Goal: Task Accomplishment & Management: Use online tool/utility

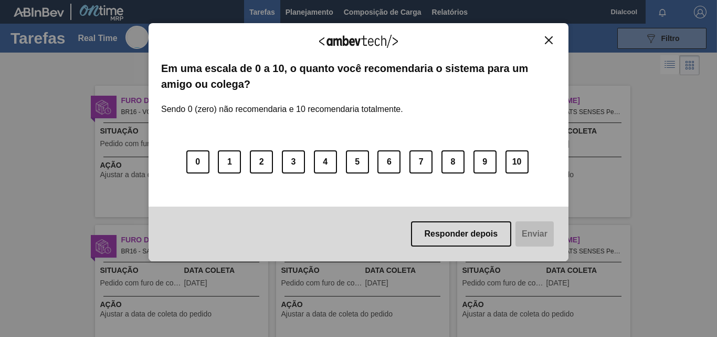
click at [551, 38] on img "Close" at bounding box center [549, 40] width 8 height 8
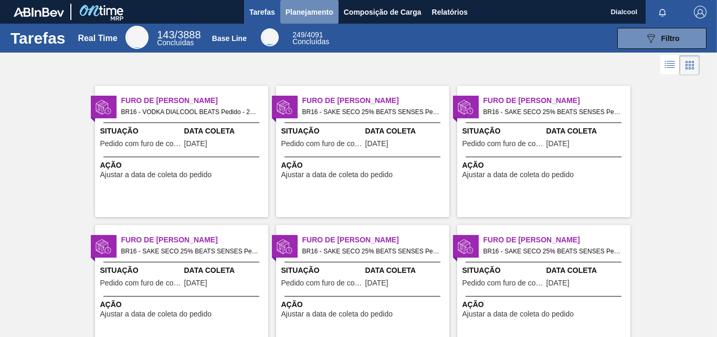
click at [303, 17] on span "Planejamento" at bounding box center [310, 12] width 48 height 13
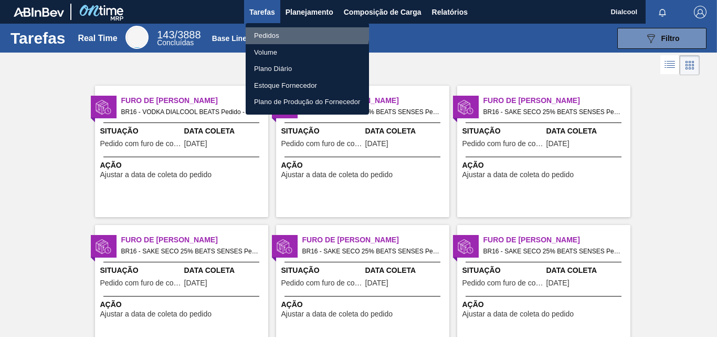
click at [272, 29] on li "Pedidos" at bounding box center [307, 35] width 123 height 17
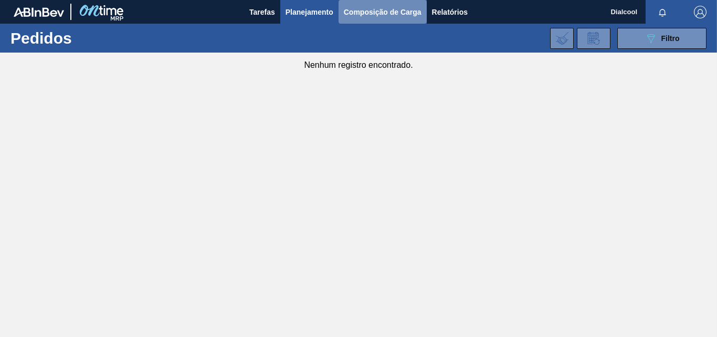
click at [354, 20] on button "Composição de Carga" at bounding box center [383, 12] width 88 height 24
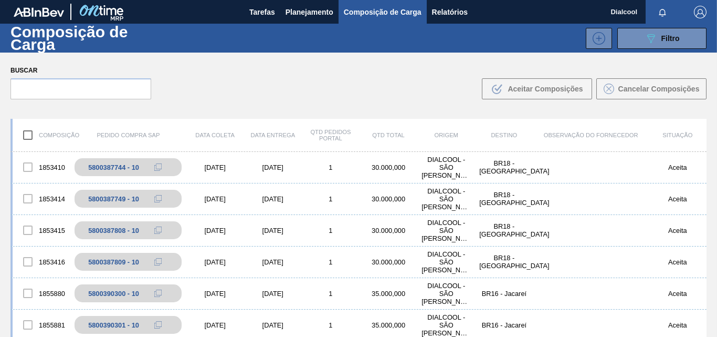
click at [387, 117] on div "Composição Pedido Compra SAP Data [PERSON_NAME] Data Entrega Qtd Pedidos Portal…" at bounding box center [358, 261] width 717 height 302
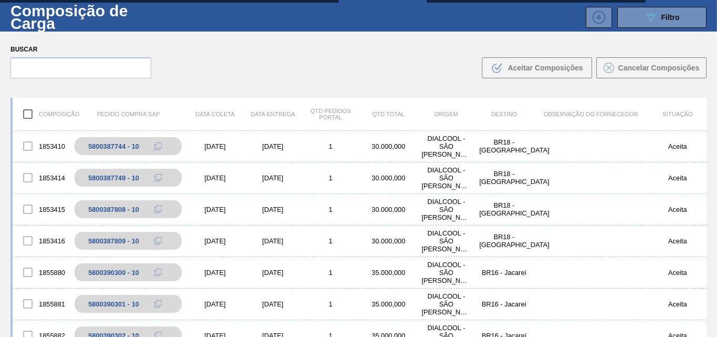
scroll to position [76, 0]
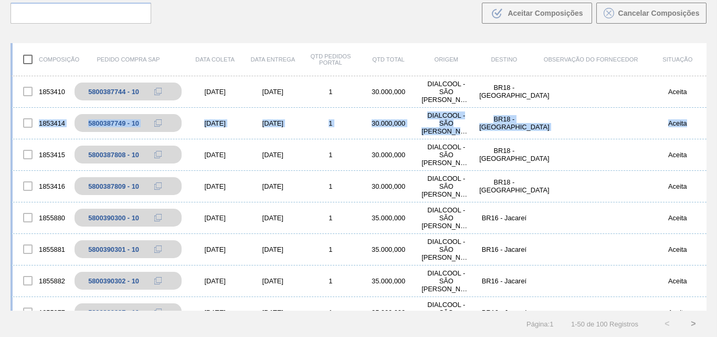
drag, startPoint x: 703, startPoint y: 103, endPoint x: 704, endPoint y: 110, distance: 7.4
click at [704, 110] on div "1853410 5800387744 - 10 [DATE] [DATE] 1 30.000,000 DIALCOOL - [GEOGRAPHIC_DATA]…" at bounding box center [359, 193] width 696 height 234
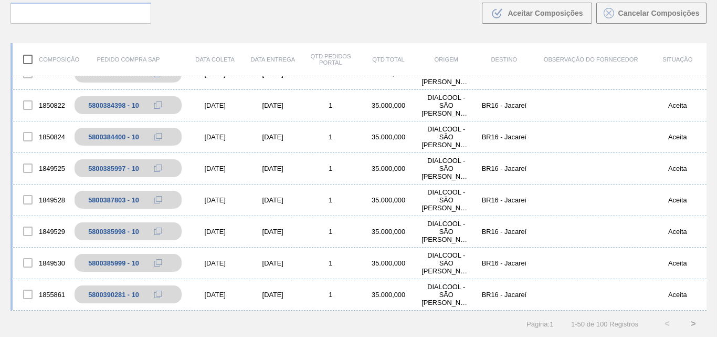
click at [690, 323] on button ">" at bounding box center [693, 323] width 26 height 26
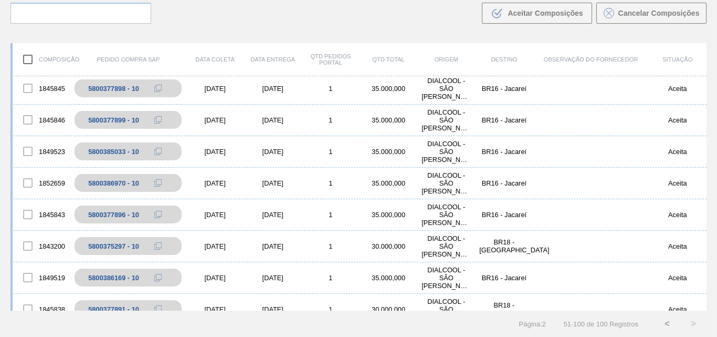
scroll to position [0, 0]
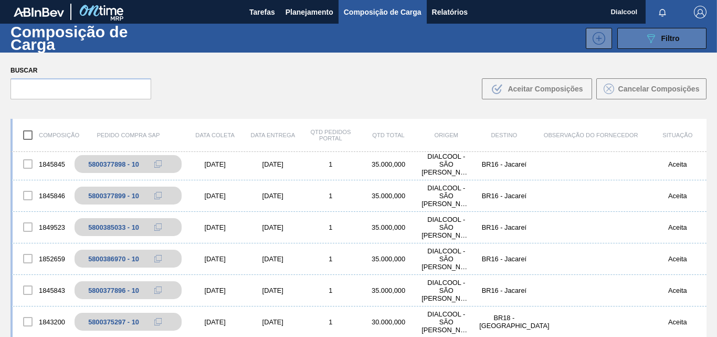
click at [647, 47] on button "089F7B8B-B2A5-4AFE-B5C0-19BA573D28AC Filtro" at bounding box center [661, 38] width 89 height 21
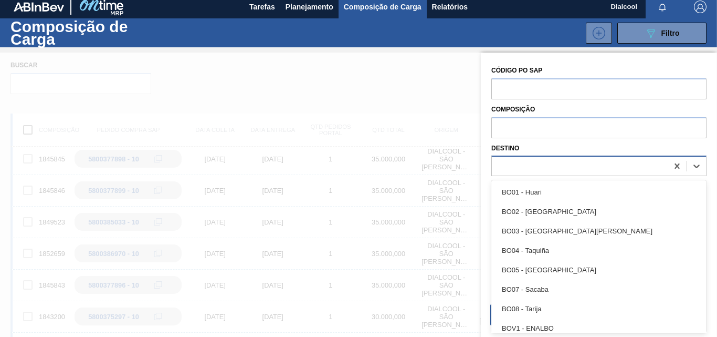
click at [630, 168] on div at bounding box center [580, 166] width 176 height 15
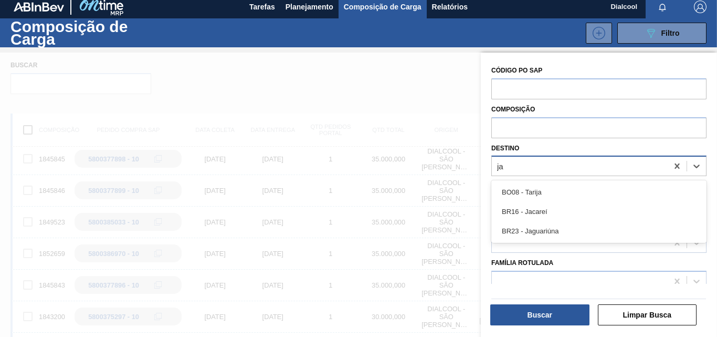
type input "jac"
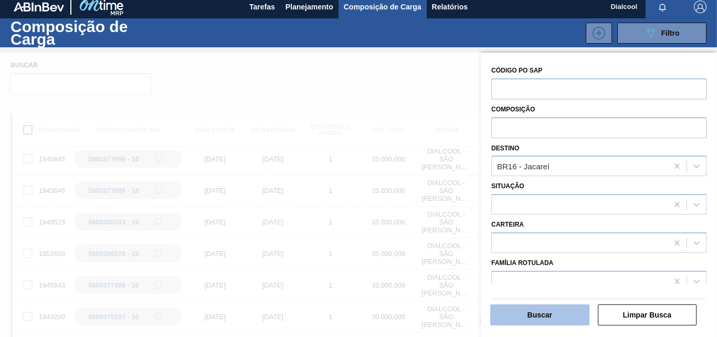
click at [574, 316] on button "Buscar" at bounding box center [539, 314] width 99 height 21
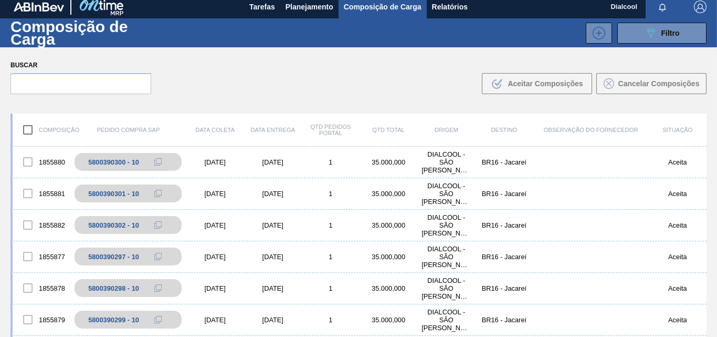
click at [708, 171] on div "Composição Pedido Compra SAP Data [PERSON_NAME] Data Entrega Qtd Pedidos Portal…" at bounding box center [358, 255] width 717 height 302
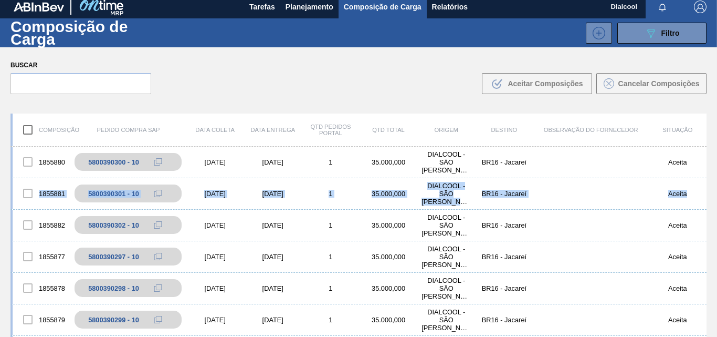
drag, startPoint x: 708, startPoint y: 171, endPoint x: 709, endPoint y: 180, distance: 9.0
click at [709, 180] on div "Composição Pedido Compra SAP Data [PERSON_NAME] Data Entrega Qtd Pedidos Portal…" at bounding box center [358, 255] width 717 height 302
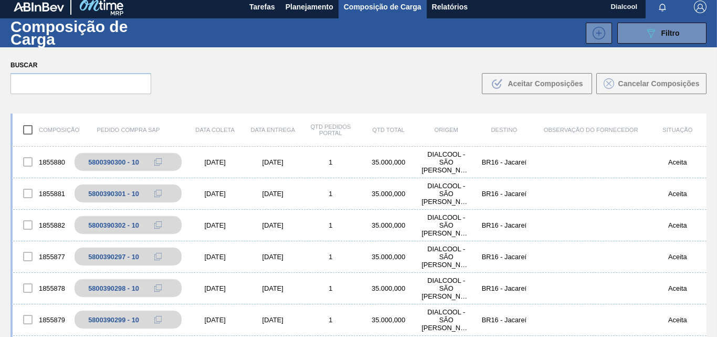
click at [661, 116] on div "Composição Pedido Compra SAP Data [PERSON_NAME] Data Entrega Qtd Pedidos Portal…" at bounding box center [359, 129] width 696 height 33
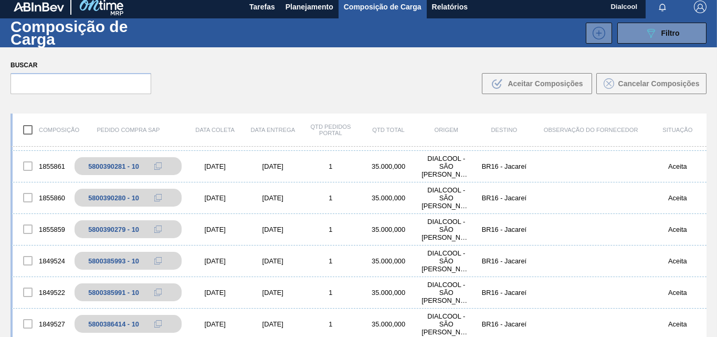
scroll to position [1225, 0]
click at [708, 102] on div "Buscar .b{fill:var(--color-action-default)} Aceitar Composições Cancelar Compos…" at bounding box center [358, 75] width 717 height 57
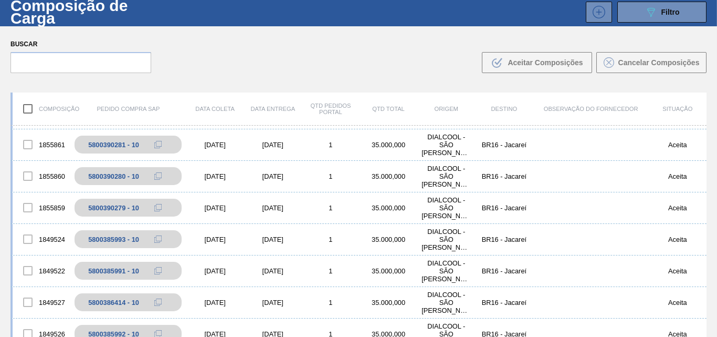
scroll to position [76, 0]
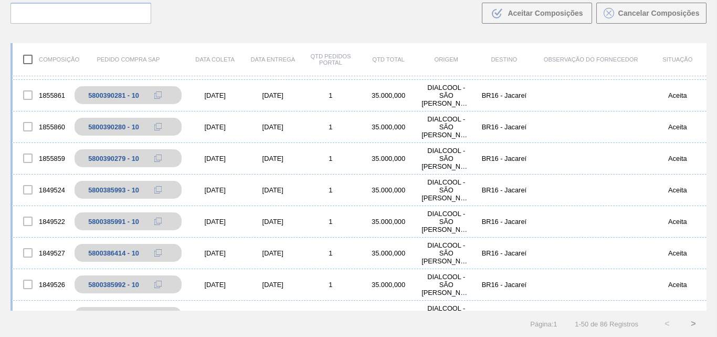
click at [690, 323] on button ">" at bounding box center [693, 323] width 26 height 26
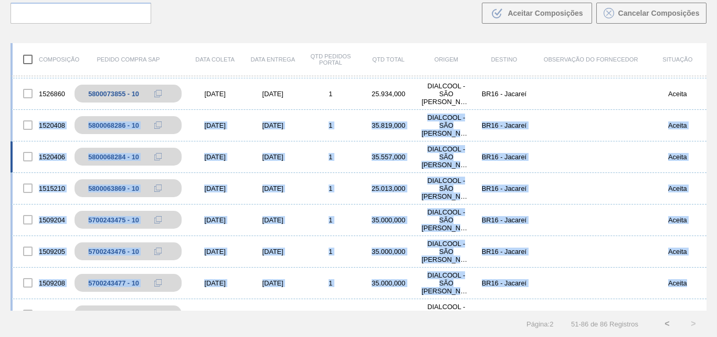
scroll to position [862, 0]
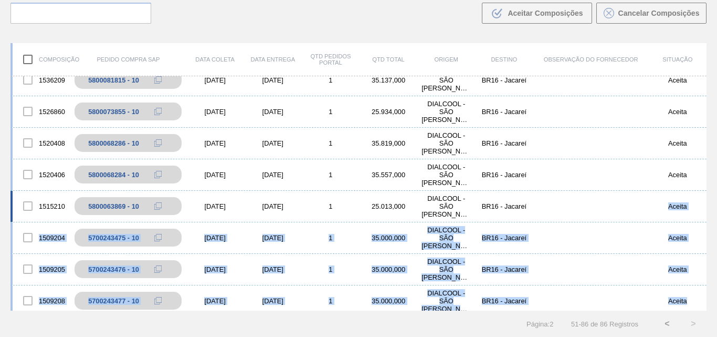
drag, startPoint x: 705, startPoint y: 274, endPoint x: 666, endPoint y: 201, distance: 83.4
click at [666, 201] on div "Composição Pedido Compra SAP Data [PERSON_NAME] Data Entrega Qtd Pedidos Portal…" at bounding box center [358, 185] width 717 height 302
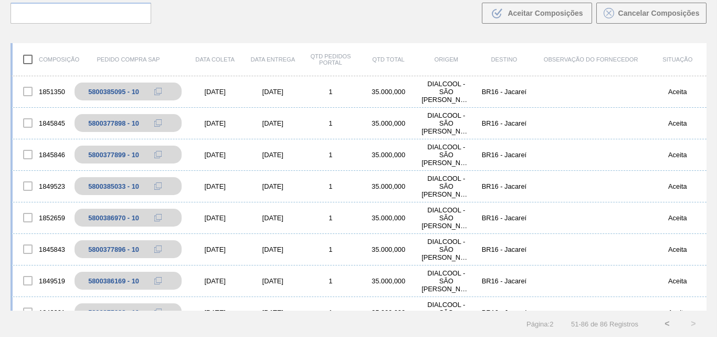
click at [477, 30] on div "Buscar .b{fill:var(--color-action-default)} Aceitar Composições Cancelar Compos…" at bounding box center [358, 5] width 717 height 57
click at [667, 321] on button "<" at bounding box center [667, 323] width 26 height 26
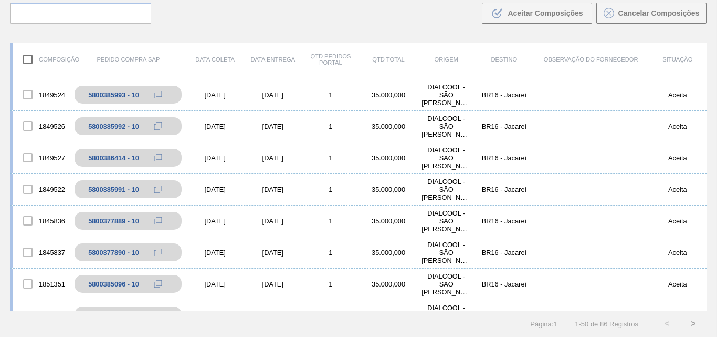
scroll to position [1341, 0]
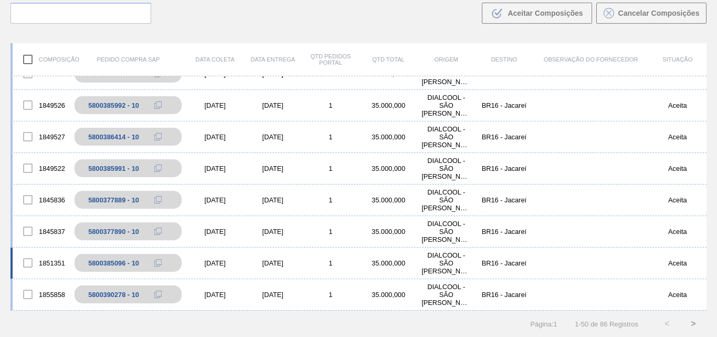
click at [229, 253] on div "1851351 5800385096 - 10 [DATE] [DATE] 1 35.000,000 DIALCOOL - [GEOGRAPHIC_DATA]…" at bounding box center [359, 263] width 696 height 32
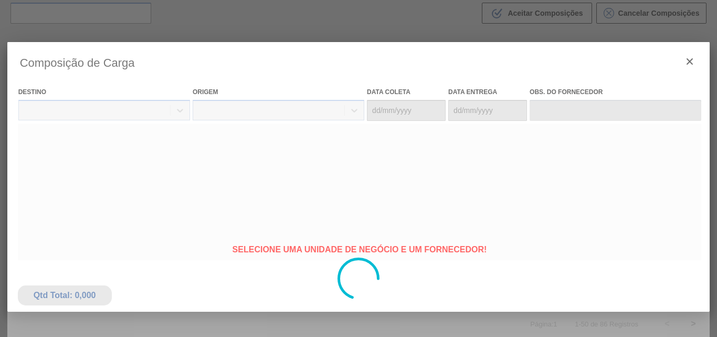
type coleta "[DATE]"
type Entrega "[DATE]"
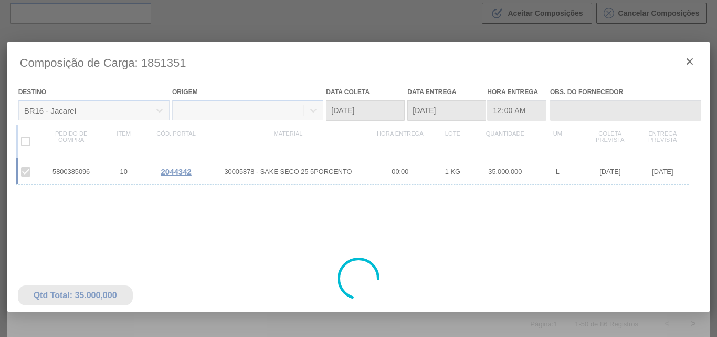
click at [450, 174] on div at bounding box center [358, 278] width 703 height 473
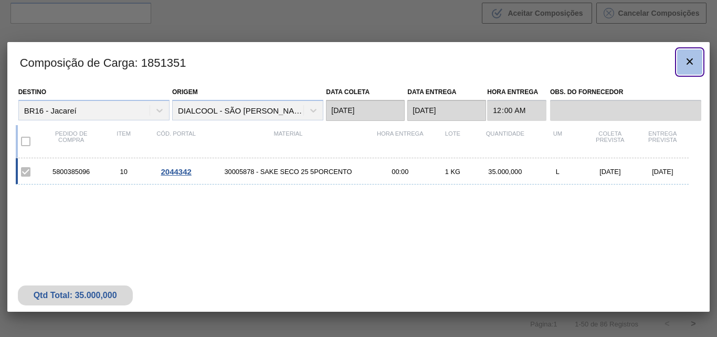
click at [689, 57] on icon "botão de ícone" at bounding box center [690, 61] width 13 height 13
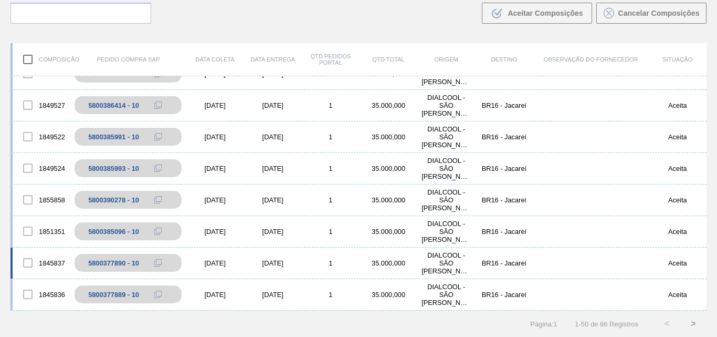
click at [285, 260] on div "[DATE]" at bounding box center [273, 263] width 58 height 8
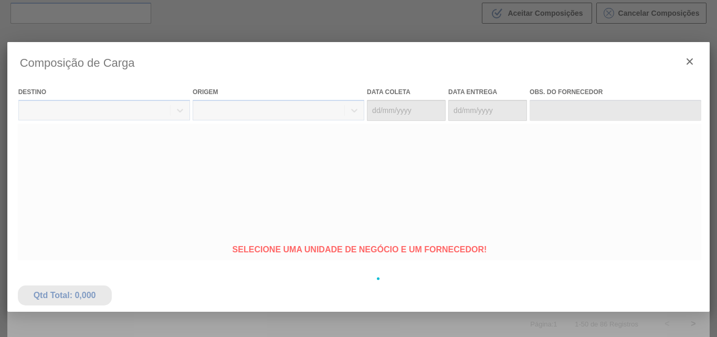
type coleta "[DATE]"
type Entrega "[DATE]"
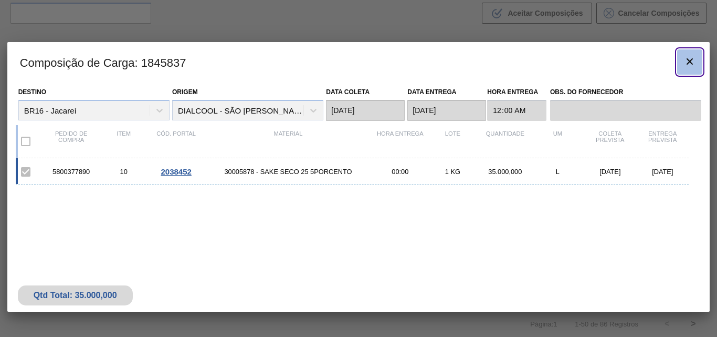
click at [695, 64] on icon "botão de ícone" at bounding box center [690, 61] width 13 height 13
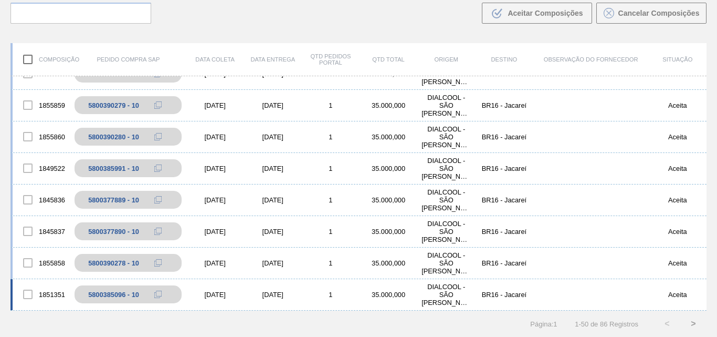
click at [252, 288] on div "1851351 5800385096 - 10 [DATE] [DATE] 1 35.000,000 DIALCOOL - [GEOGRAPHIC_DATA]…" at bounding box center [359, 295] width 696 height 32
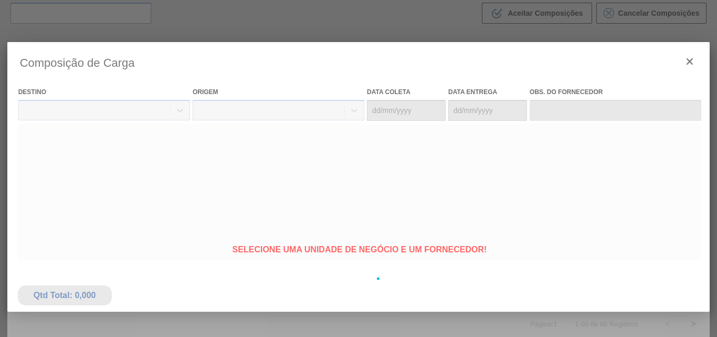
type coleta "[DATE]"
type Entrega "[DATE]"
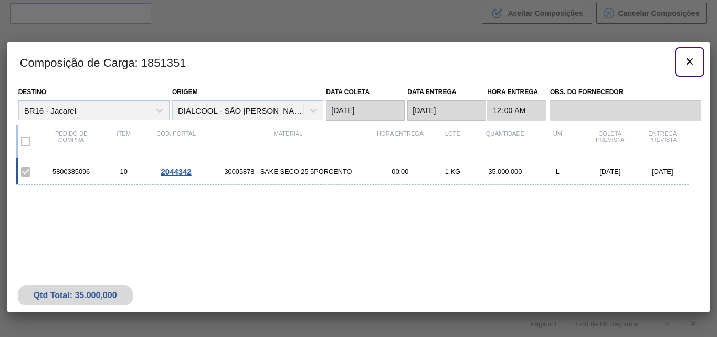
click at [688, 58] on icon "botão de ícone" at bounding box center [690, 61] width 13 height 13
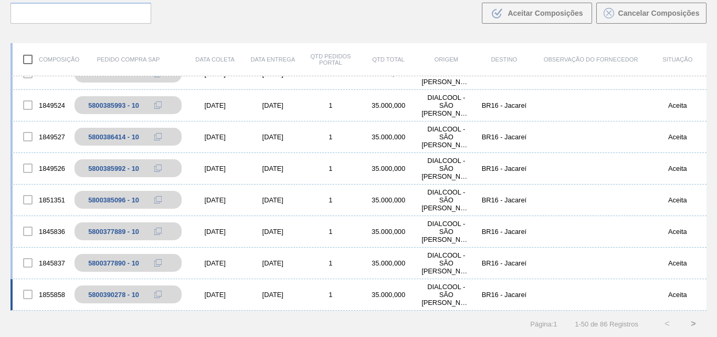
click at [240, 295] on div "[DATE]" at bounding box center [215, 294] width 58 height 8
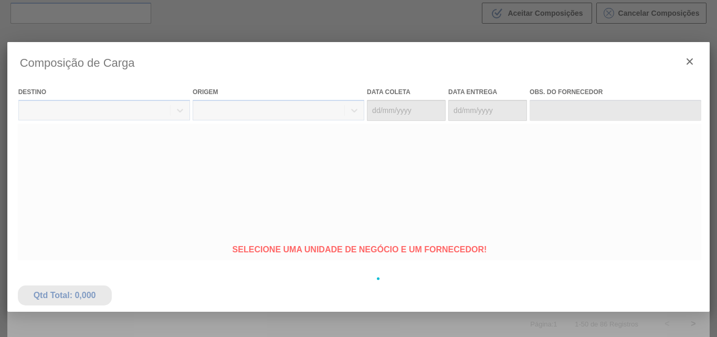
type coleta "[DATE]"
type Entrega "[DATE]"
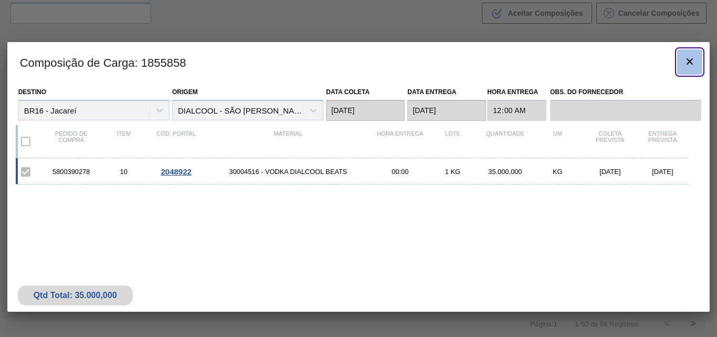
click at [689, 60] on icon "botão de ícone" at bounding box center [690, 61] width 6 height 6
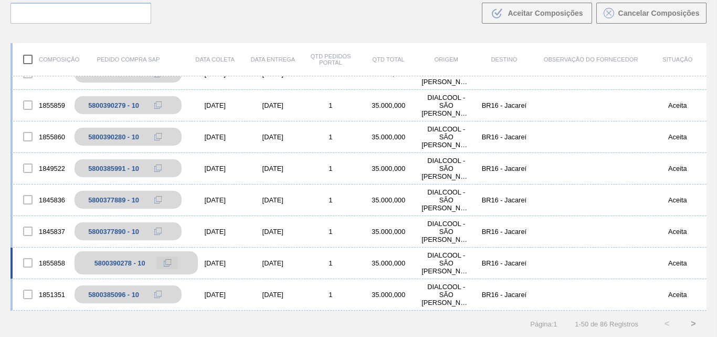
click at [169, 262] on icon at bounding box center [167, 262] width 7 height 7
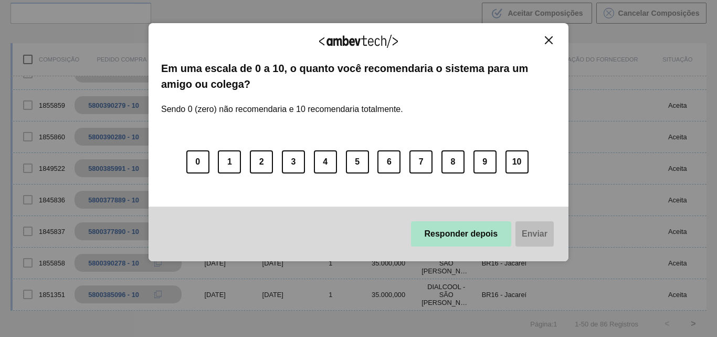
click at [437, 239] on button "Responder depois" at bounding box center [461, 233] width 101 height 25
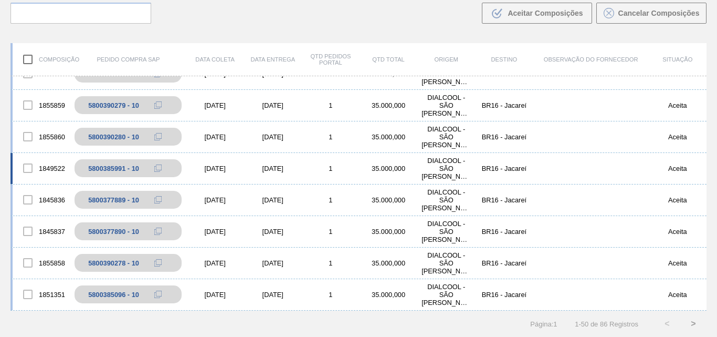
click at [259, 170] on div "[DATE]" at bounding box center [273, 168] width 58 height 8
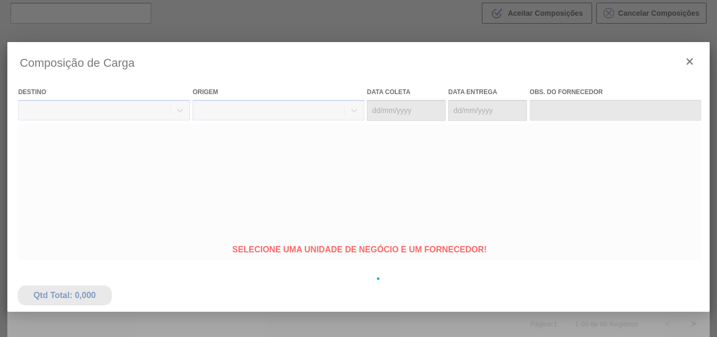
type coleta "[DATE]"
type Entrega "[DATE]"
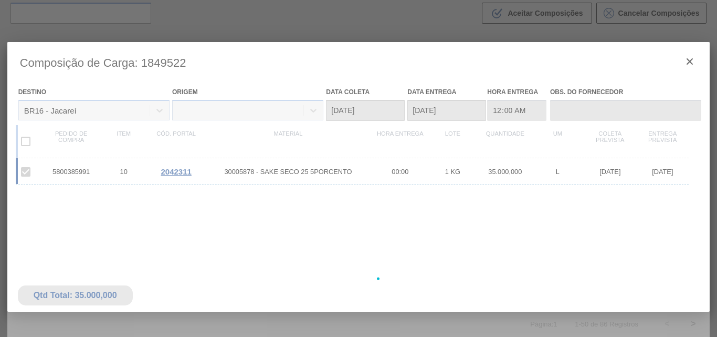
click at [691, 64] on div at bounding box center [358, 278] width 703 height 473
click at [688, 61] on div at bounding box center [358, 278] width 703 height 473
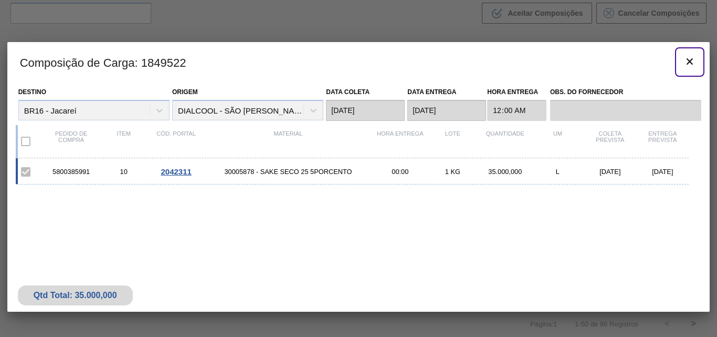
click at [688, 61] on icon "botão de ícone" at bounding box center [690, 61] width 13 height 13
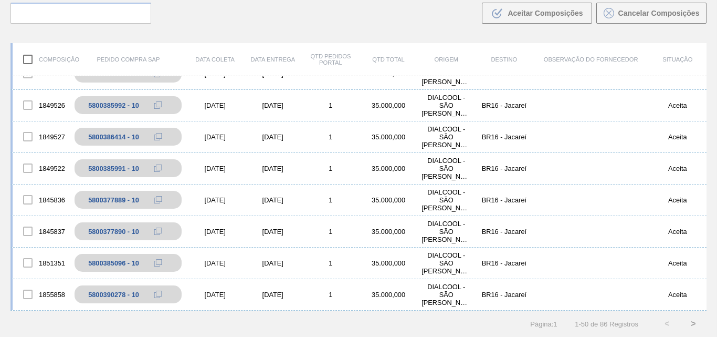
click at [686, 57] on div "Situação" at bounding box center [678, 59] width 58 height 6
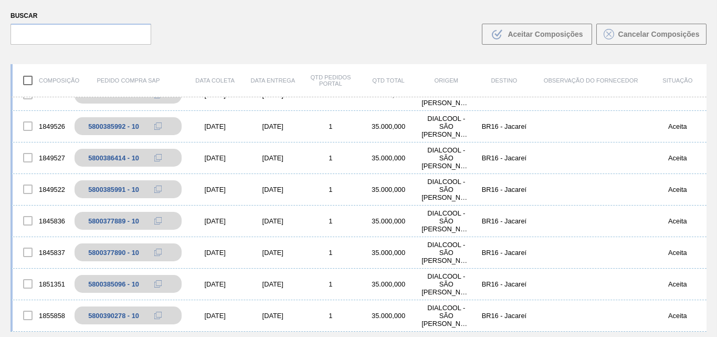
scroll to position [0, 0]
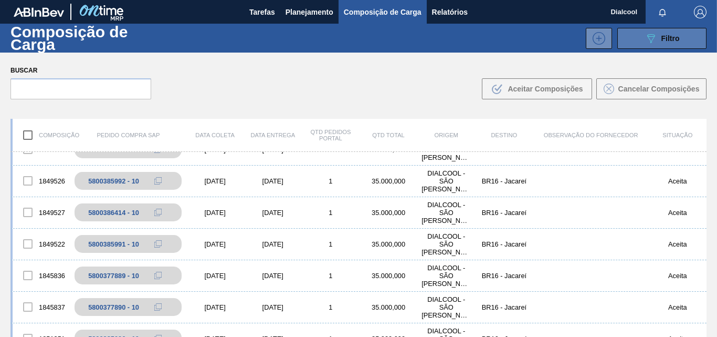
click at [679, 33] on button "089F7B8B-B2A5-4AFE-B5C0-19BA573D28AC Filtro" at bounding box center [661, 38] width 89 height 21
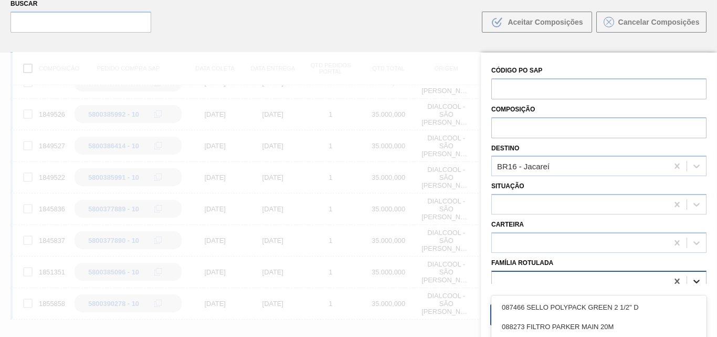
scroll to position [76, 0]
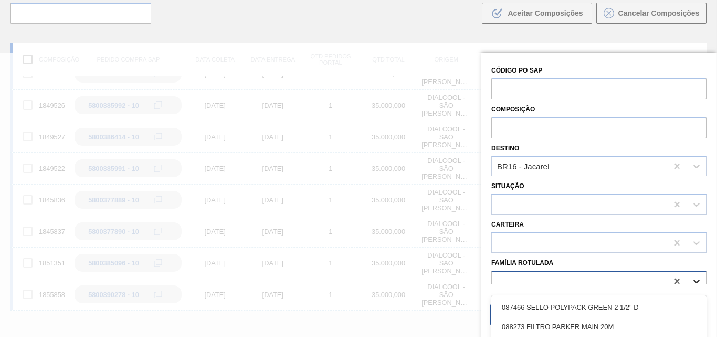
click at [692, 280] on icon at bounding box center [696, 281] width 11 height 11
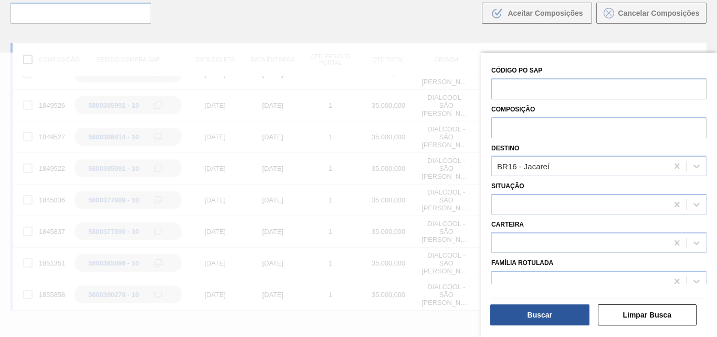
click at [654, 111] on div "Composição" at bounding box center [598, 120] width 215 height 36
click at [638, 134] on input "text" at bounding box center [598, 127] width 215 height 20
click at [563, 317] on button "Buscar" at bounding box center [539, 314] width 99 height 21
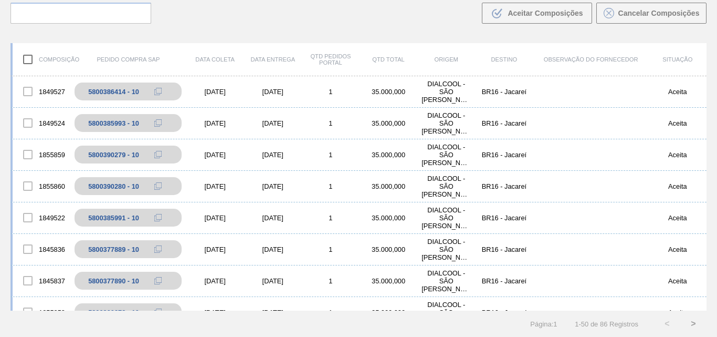
scroll to position [1341, 0]
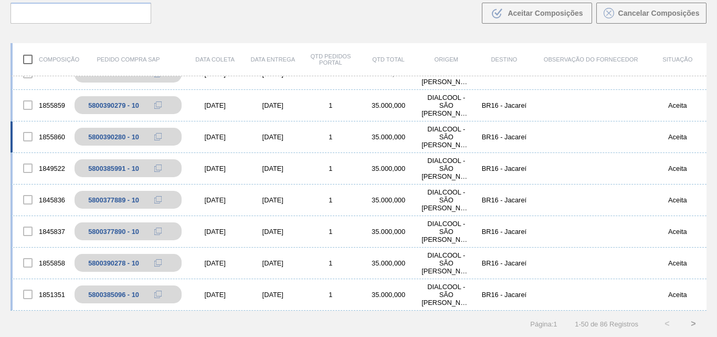
click at [208, 141] on div "[DATE]" at bounding box center [215, 137] width 58 height 8
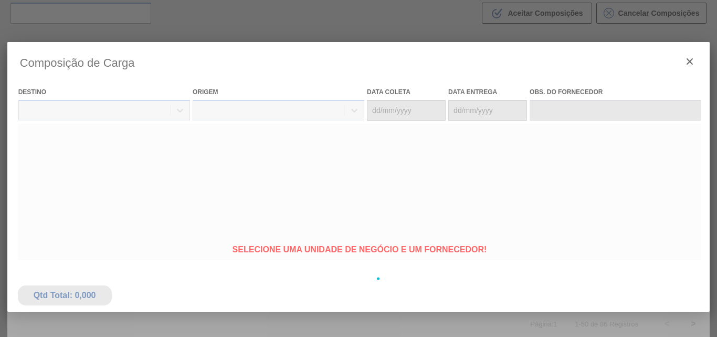
type coleta "[DATE]"
type Entrega "[DATE]"
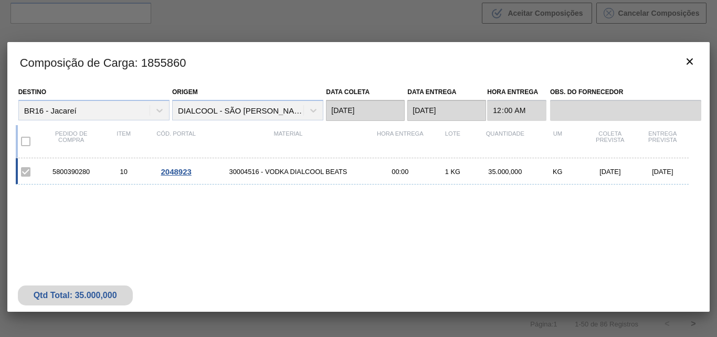
click at [74, 168] on div "5800390280" at bounding box center [71, 171] width 53 height 8
copy div "5800390280"
click at [687, 68] on clb-icon "botão de ícone" at bounding box center [690, 62] width 13 height 14
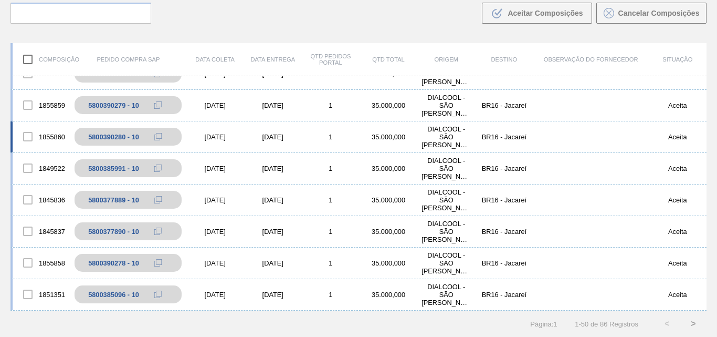
click at [222, 137] on div "[DATE]" at bounding box center [215, 137] width 58 height 8
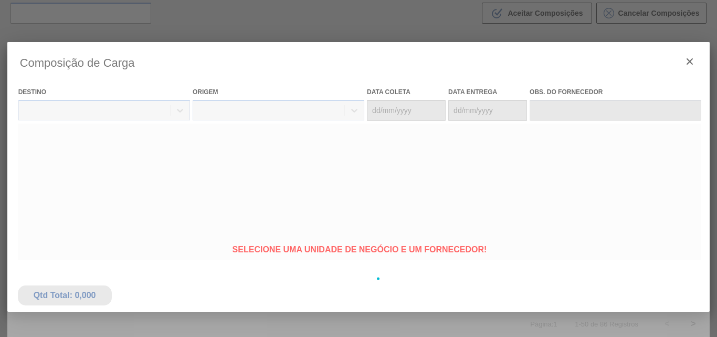
type coleta "[DATE]"
type Entrega "[DATE]"
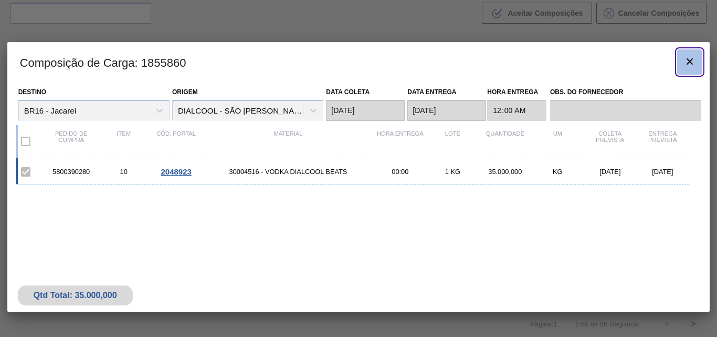
click at [694, 65] on icon "botão de ícone" at bounding box center [690, 61] width 13 height 13
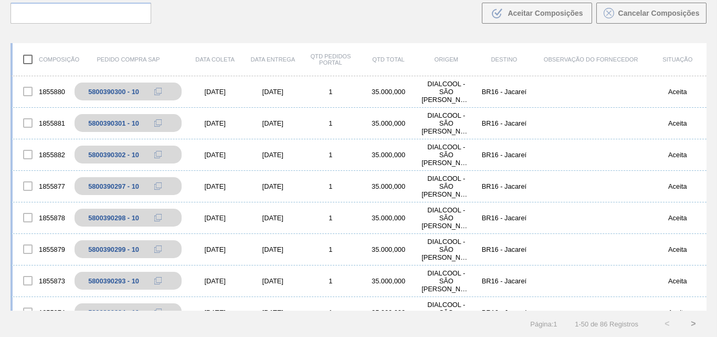
scroll to position [0, 0]
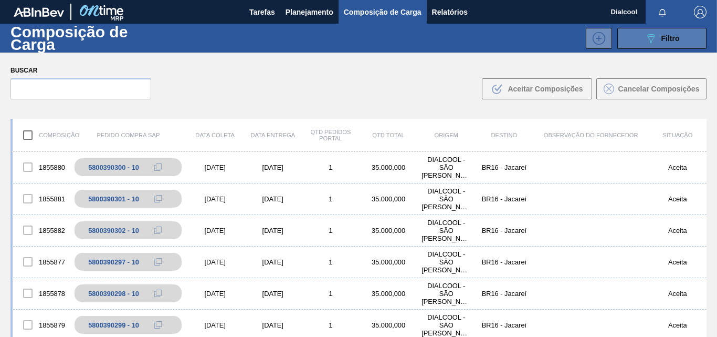
click at [668, 36] on span "Filtro" at bounding box center [671, 38] width 18 height 8
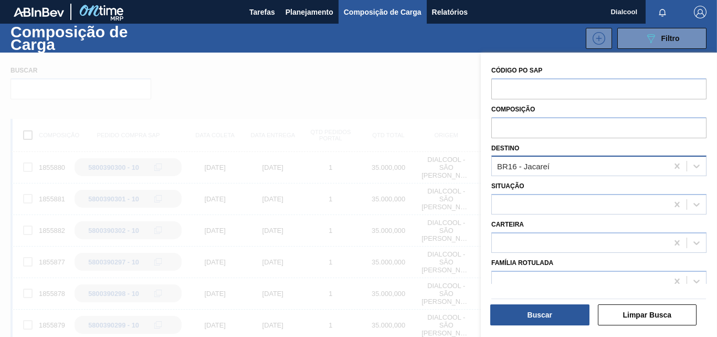
click at [551, 156] on div "BR16 - Jacareí" at bounding box center [598, 165] width 215 height 20
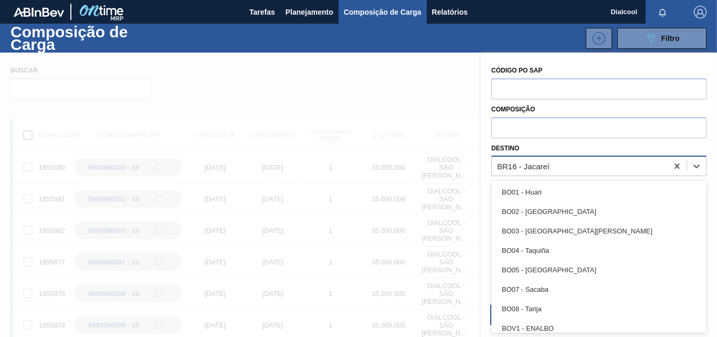
scroll to position [5, 0]
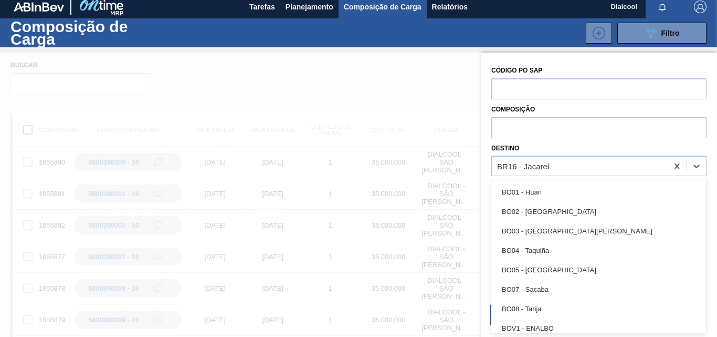
type input "I"
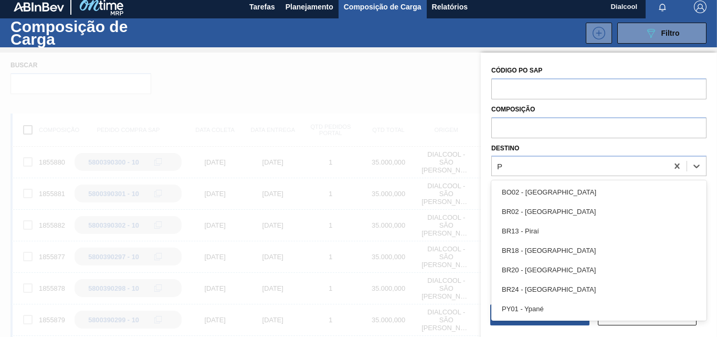
type input "PI"
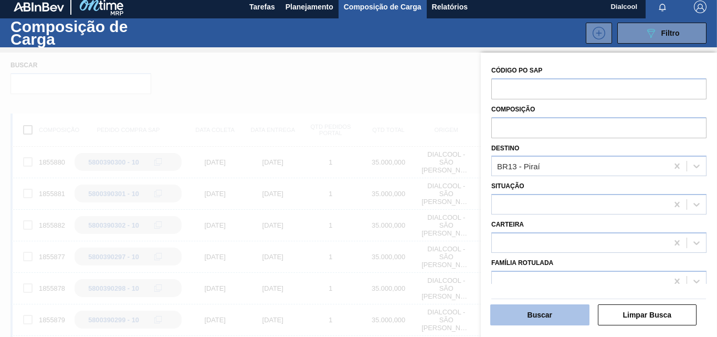
click at [562, 316] on button "Buscar" at bounding box center [539, 314] width 99 height 21
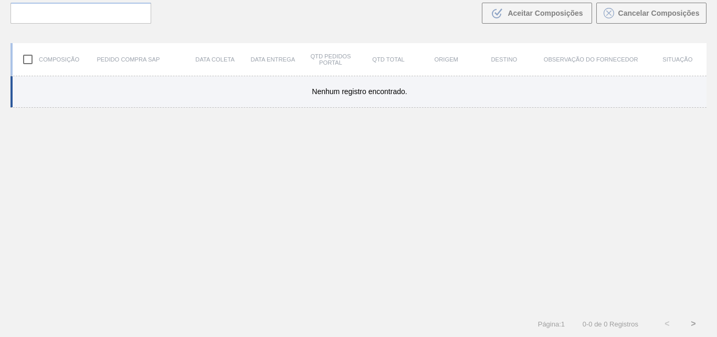
scroll to position [0, 0]
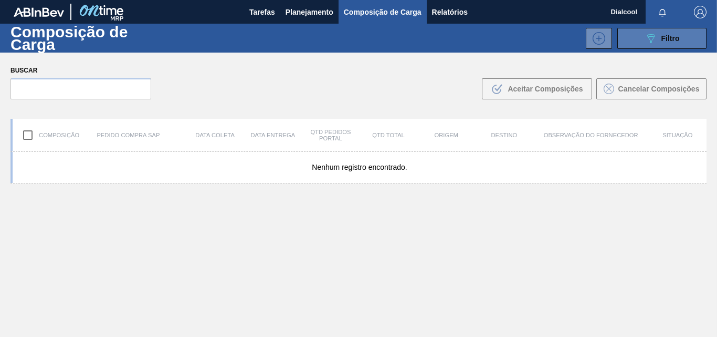
click at [649, 47] on button "089F7B8B-B2A5-4AFE-B5C0-19BA573D28AC Filtro" at bounding box center [661, 38] width 89 height 21
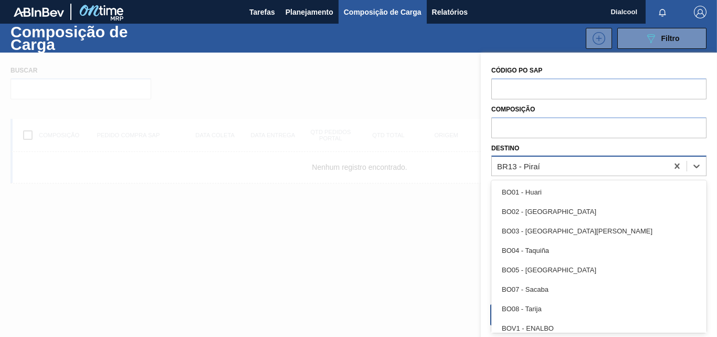
click at [568, 160] on div "BR13 - Piraí" at bounding box center [580, 166] width 176 height 15
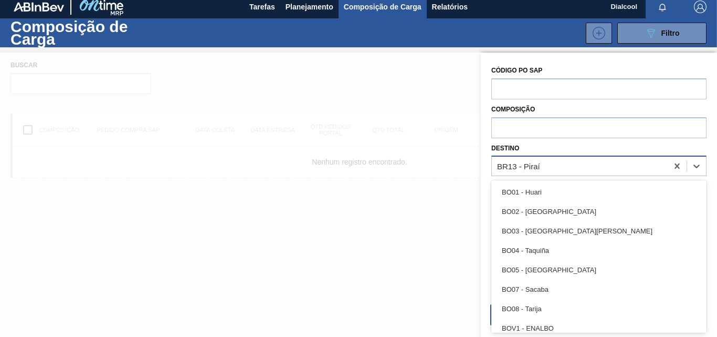
scroll to position [5, 0]
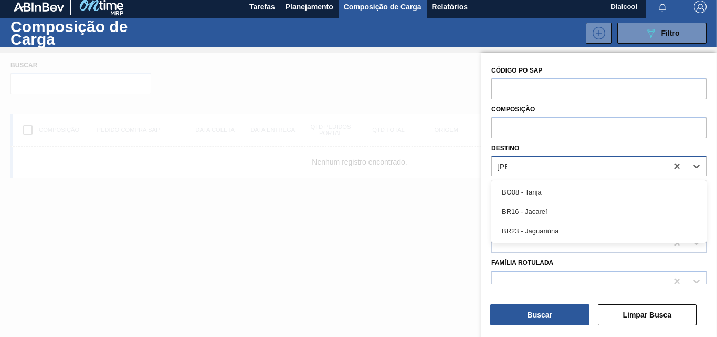
type input "JAC"
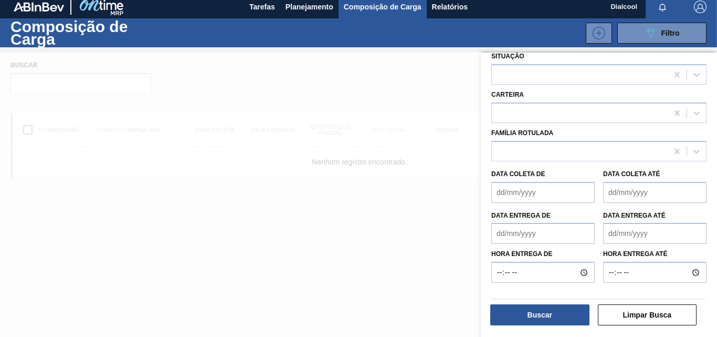
click at [572, 198] on de "Data coleta de" at bounding box center [542, 192] width 103 height 21
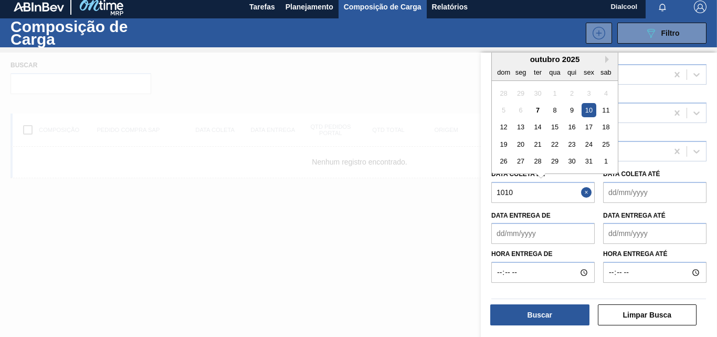
click at [595, 111] on div "10" at bounding box center [589, 110] width 14 height 14
type de "[DATE]"
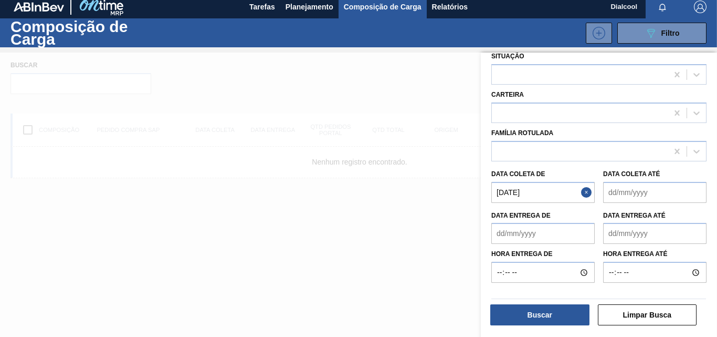
click at [639, 197] on até "Data coleta até" at bounding box center [654, 192] width 103 height 21
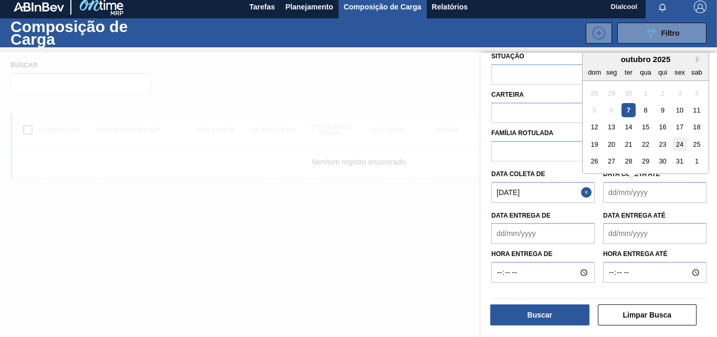
click at [684, 143] on div "24" at bounding box center [680, 144] width 14 height 14
type até "[DATE]"
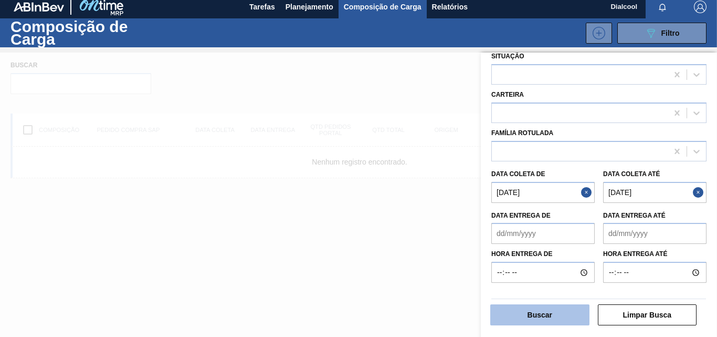
click at [546, 320] on button "Buscar" at bounding box center [539, 314] width 99 height 21
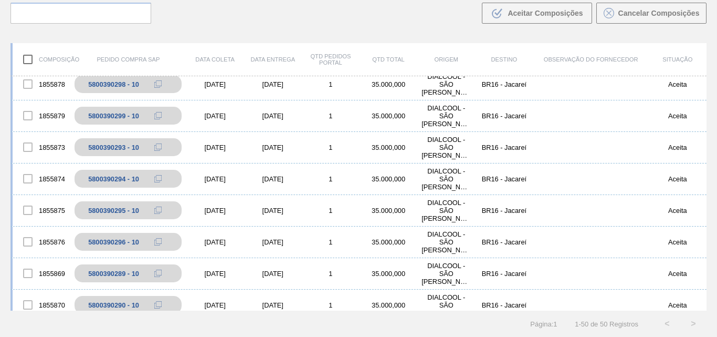
scroll to position [0, 0]
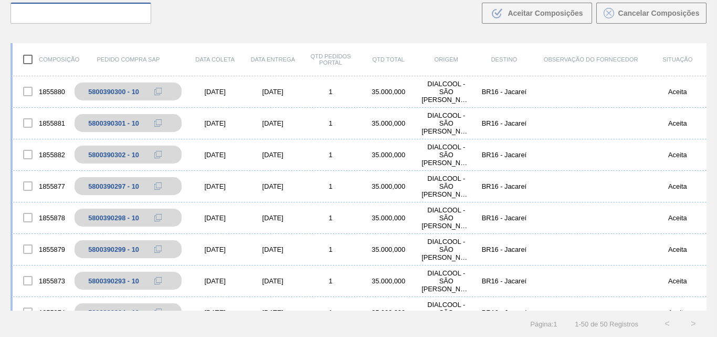
click at [83, 11] on input "text" at bounding box center [81, 13] width 141 height 21
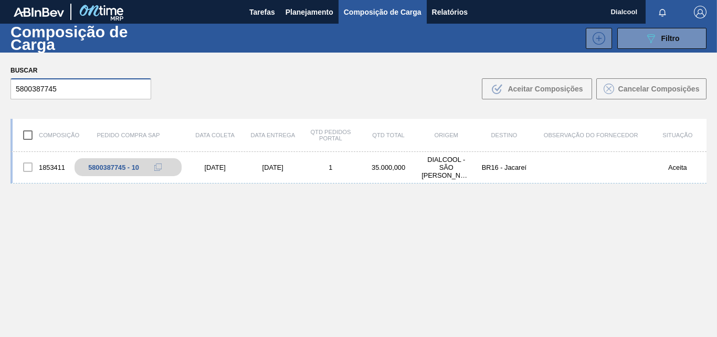
drag, startPoint x: 62, startPoint y: 12, endPoint x: 0, endPoint y: 3, distance: 63.2
click at [0, 3] on main "Tarefas Planejamento Composição de Carga Relatórios Dialcool Marcar todas como …" at bounding box center [358, 168] width 717 height 337
drag, startPoint x: 62, startPoint y: 83, endPoint x: 43, endPoint y: 91, distance: 20.8
click at [43, 91] on input "5800385096" at bounding box center [81, 88] width 141 height 21
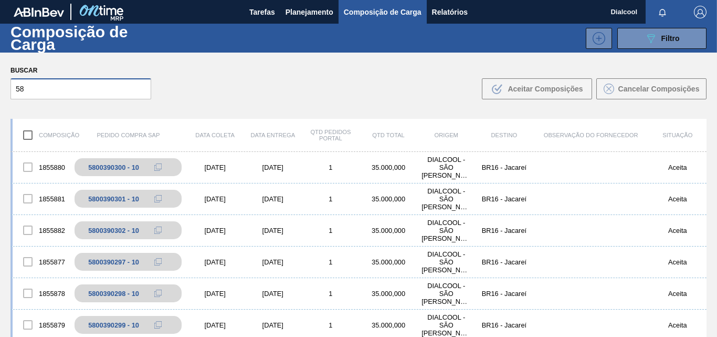
type input "5"
